Goal: Task Accomplishment & Management: Complete application form

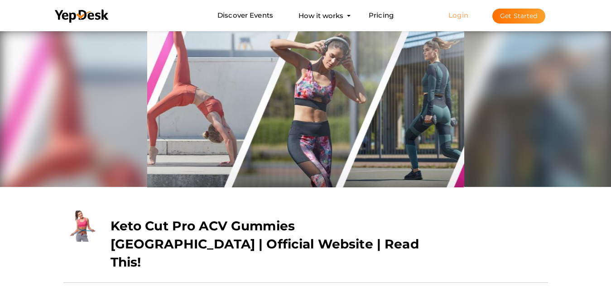
click at [450, 16] on link "Login" at bounding box center [459, 15] width 20 height 9
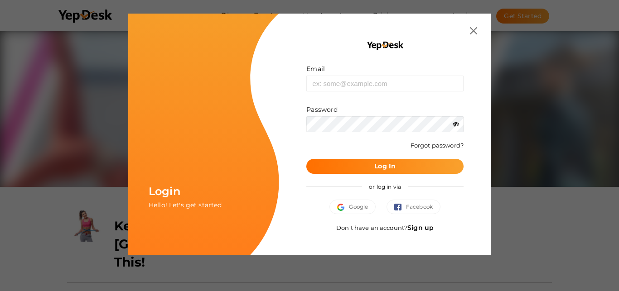
click at [425, 229] on link "Sign up" at bounding box center [420, 228] width 26 height 8
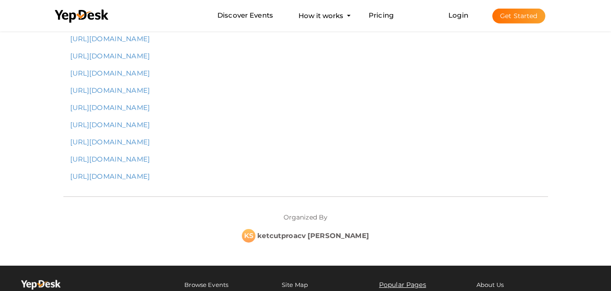
scroll to position [1569, 0]
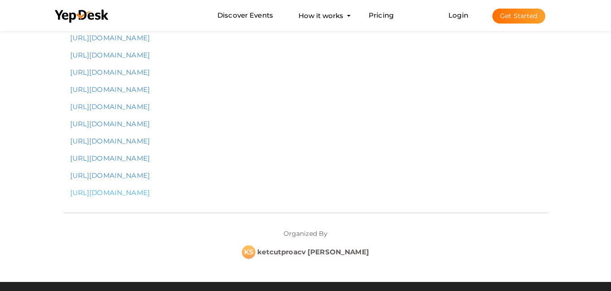
drag, startPoint x: 182, startPoint y: 216, endPoint x: 252, endPoint y: 219, distance: 70.3
click at [150, 197] on link "[URL][DOMAIN_NAME]" at bounding box center [110, 193] width 80 height 9
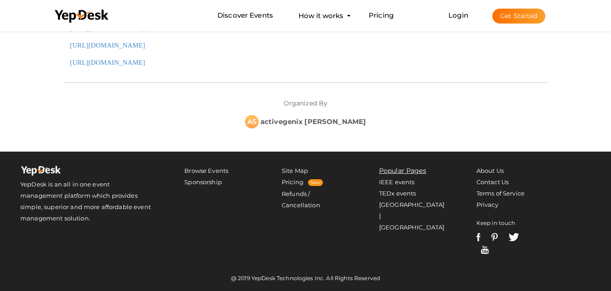
scroll to position [1526, 0]
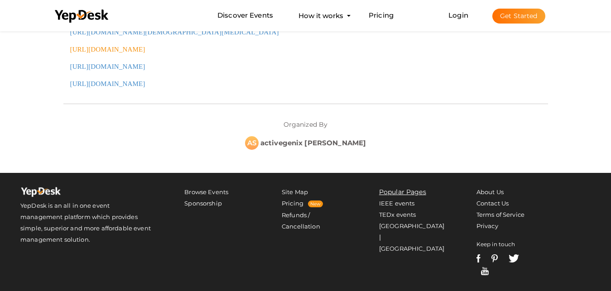
click at [145, 53] on font "[URL][DOMAIN_NAME]" at bounding box center [107, 49] width 75 height 7
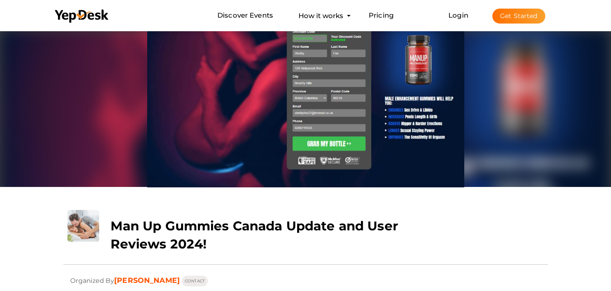
click at [512, 18] on button "Get Started" at bounding box center [519, 16] width 53 height 15
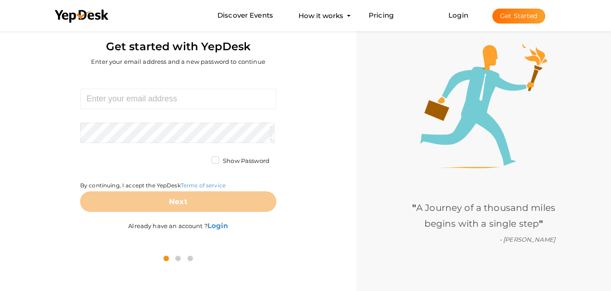
scroll to position [29, 0]
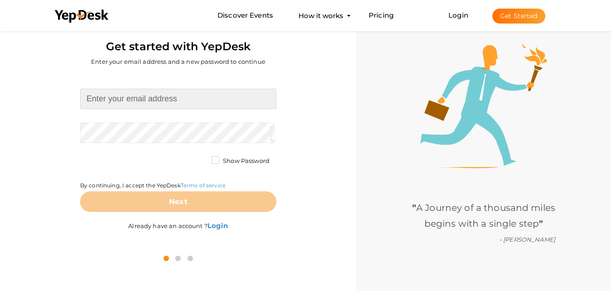
click at [115, 97] on input at bounding box center [178, 99] width 196 height 20
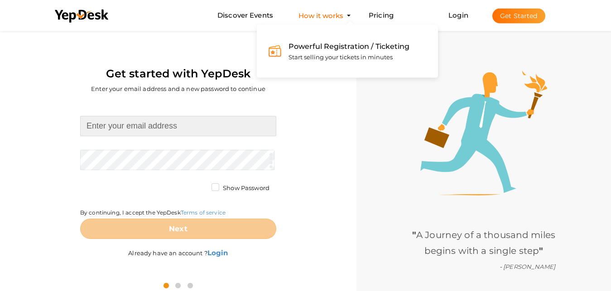
scroll to position [0, 0]
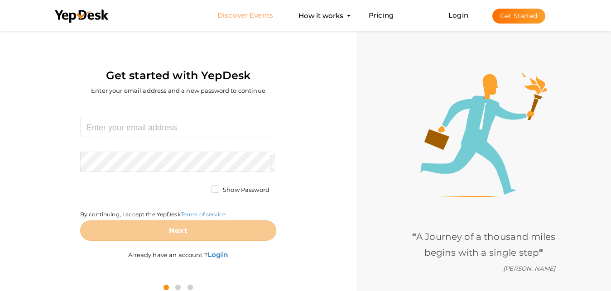
click at [255, 14] on link "Discover Events" at bounding box center [246, 15] width 56 height 17
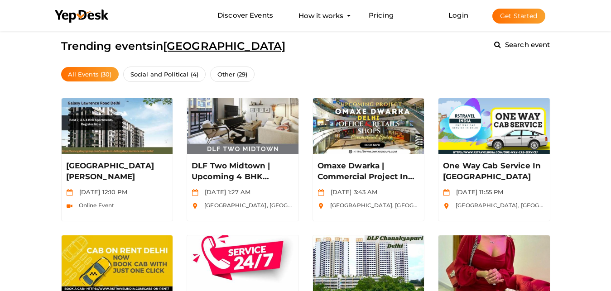
scroll to position [277, 0]
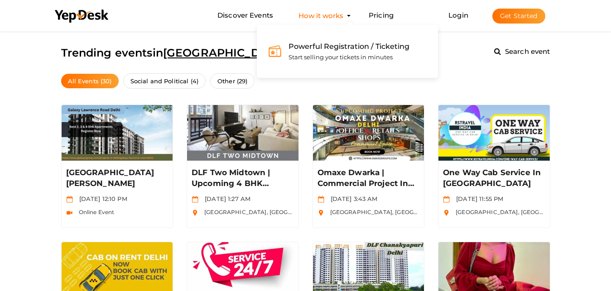
click at [315, 18] on button "How it works Powerful Registration / Ticketing Start selling your tickets in mi…" at bounding box center [321, 15] width 50 height 17
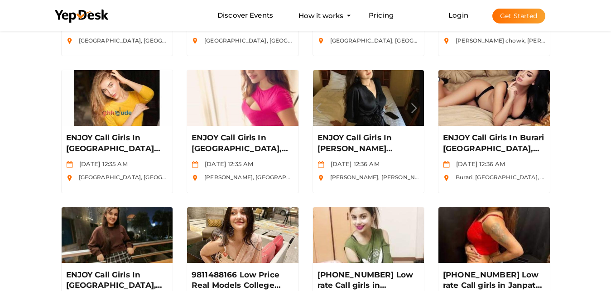
scroll to position [647, 0]
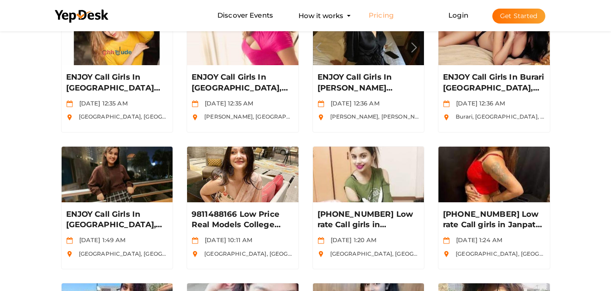
click at [383, 16] on link "Pricing" at bounding box center [381, 15] width 25 height 17
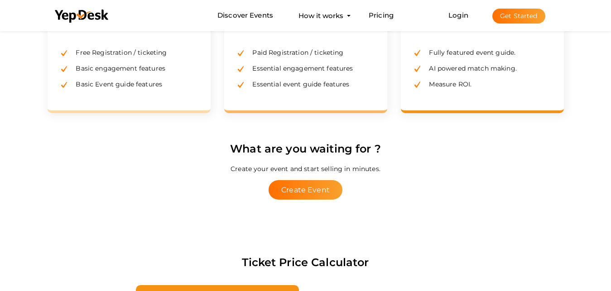
scroll to position [324, 0]
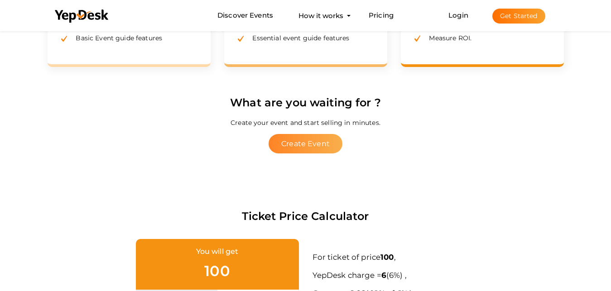
click at [308, 148] on button "Create Event" at bounding box center [306, 143] width 74 height 19
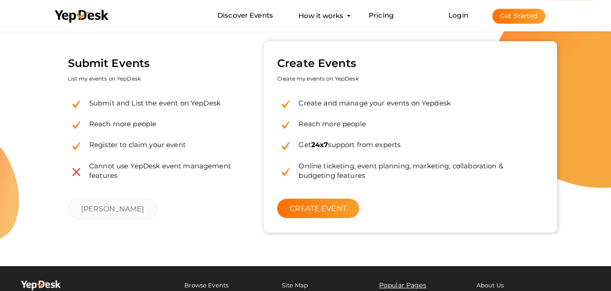
scroll to position [46, 0]
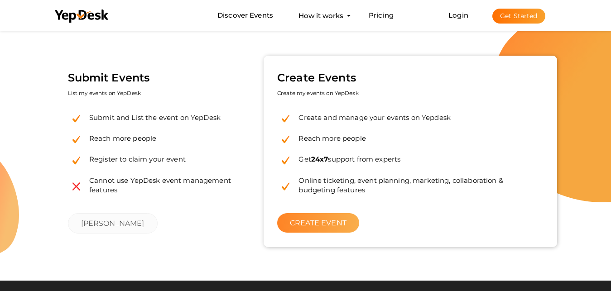
click at [330, 223] on link "CREATE EVENT" at bounding box center [318, 222] width 82 height 19
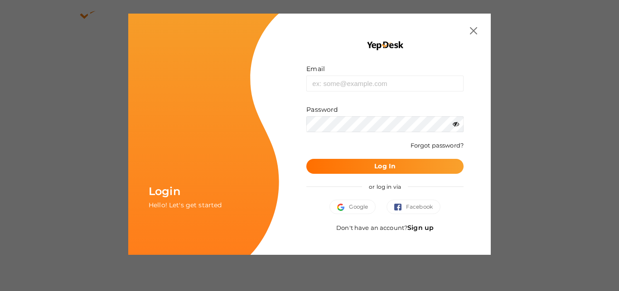
click at [421, 231] on link "Sign up" at bounding box center [420, 228] width 26 height 8
